Goal: Navigation & Orientation: Find specific page/section

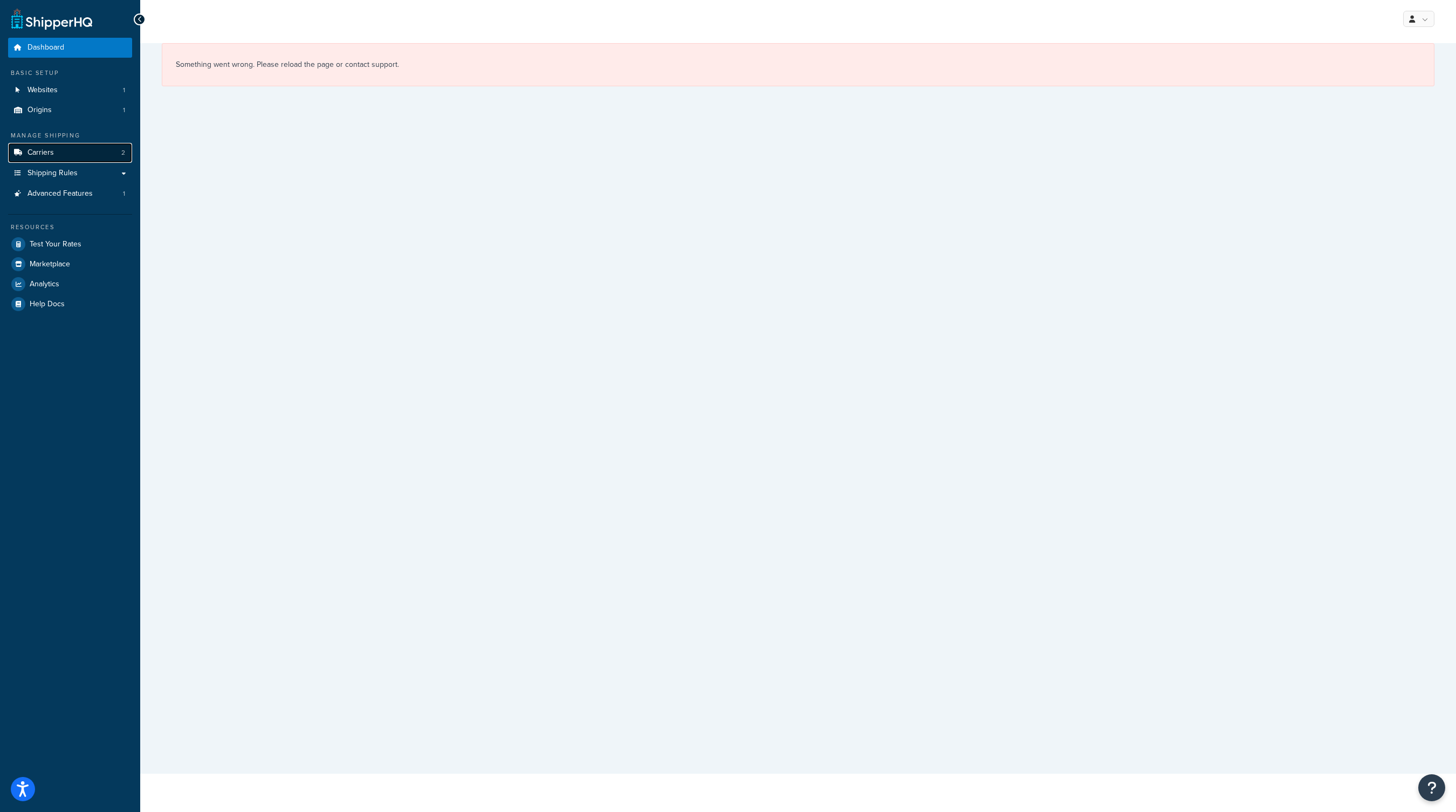
click at [73, 149] on link "Carriers 2" at bounding box center [70, 153] width 124 height 20
click at [80, 184] on link "Advanced Features 1" at bounding box center [70, 194] width 124 height 20
